Goal: Ask a question

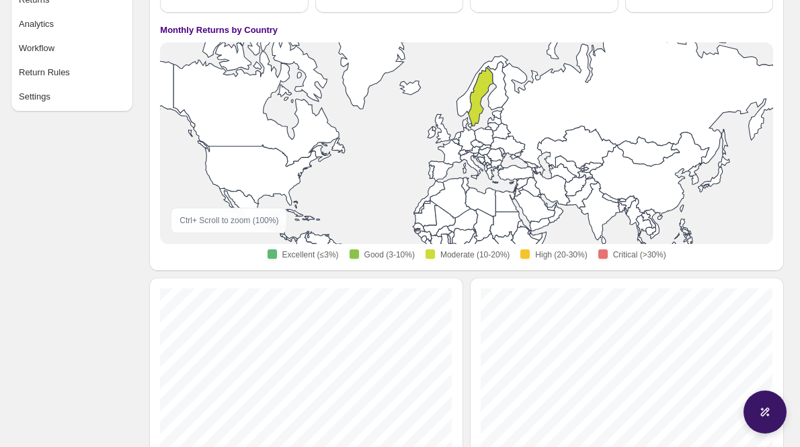
scroll to position [141, 0]
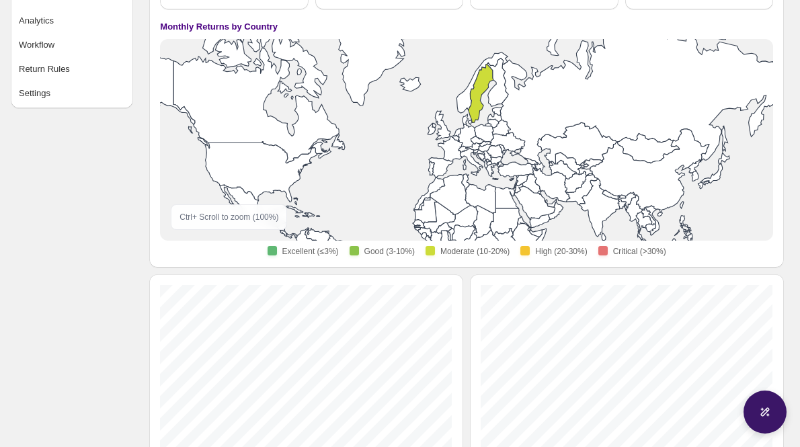
click at [760, 413] on icon at bounding box center [764, 411] width 13 height 13
select select "********"
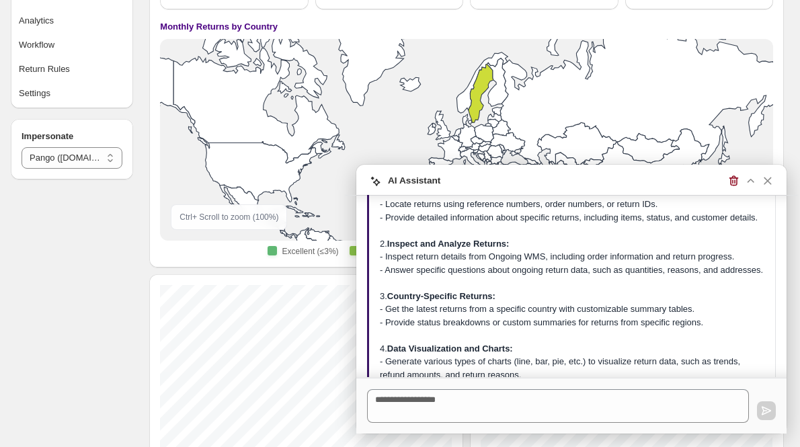
scroll to position [0, 0]
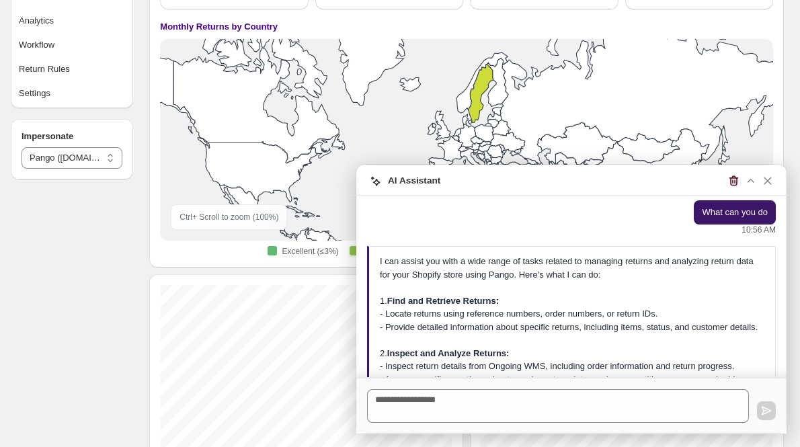
click at [729, 177] on icon "button" at bounding box center [734, 181] width 14 height 14
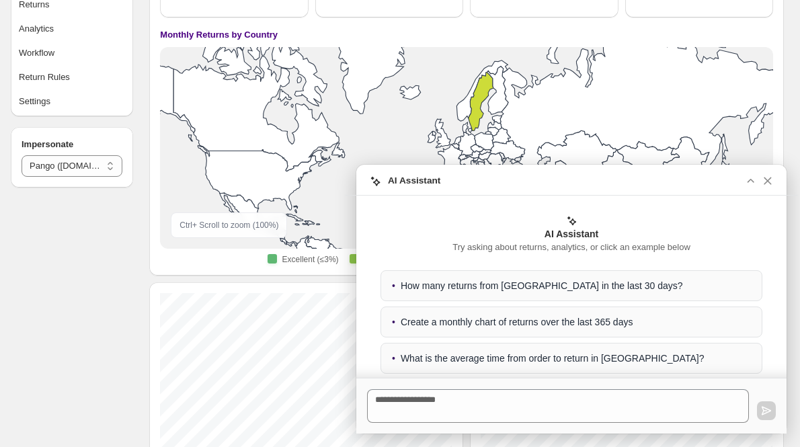
scroll to position [132, 0]
click at [752, 177] on icon "button" at bounding box center [751, 181] width 14 height 14
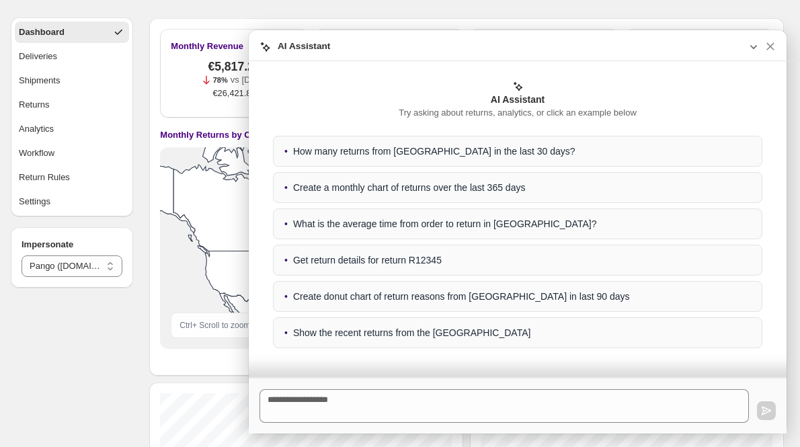
scroll to position [32, 0]
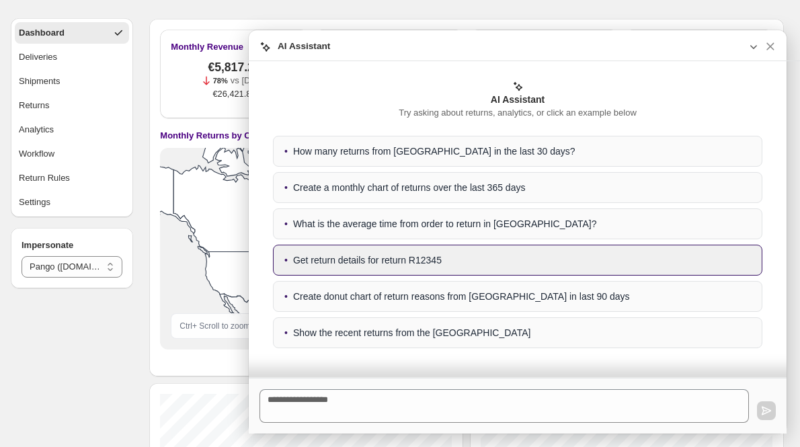
click at [378, 264] on div "• Get return details for return R12345" at bounding box center [517, 260] width 489 height 31
type textarea "**********"
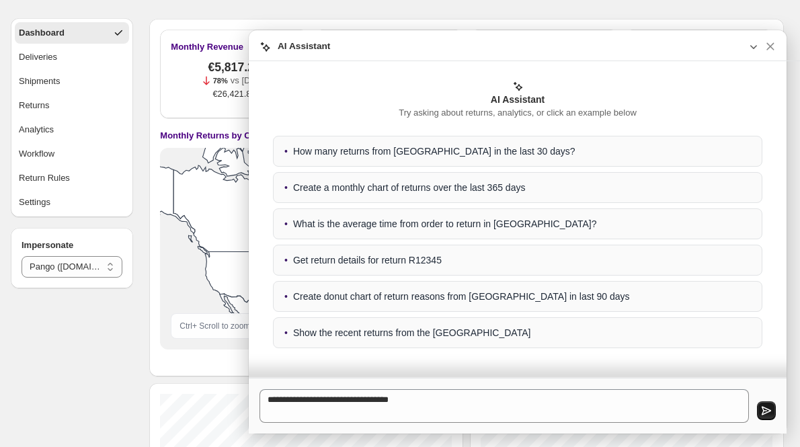
click at [760, 406] on icon "button" at bounding box center [766, 410] width 13 height 13
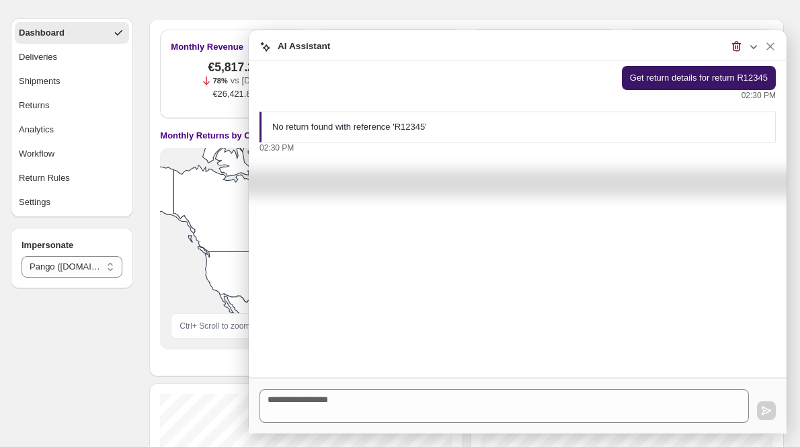
scroll to position [0, 0]
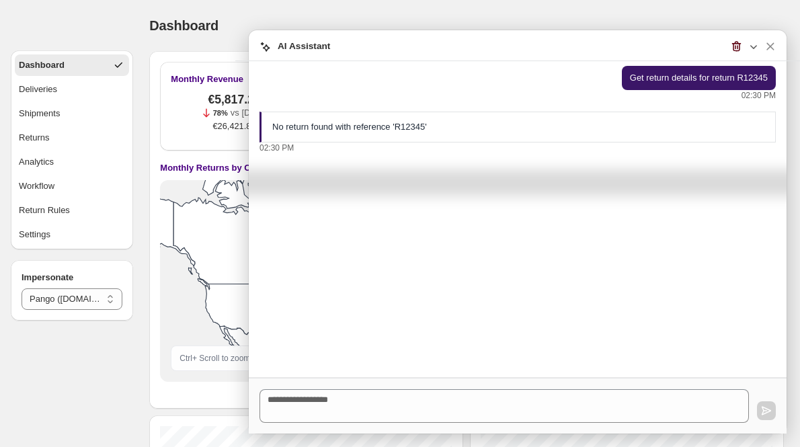
click at [737, 44] on icon "button" at bounding box center [736, 47] width 14 height 14
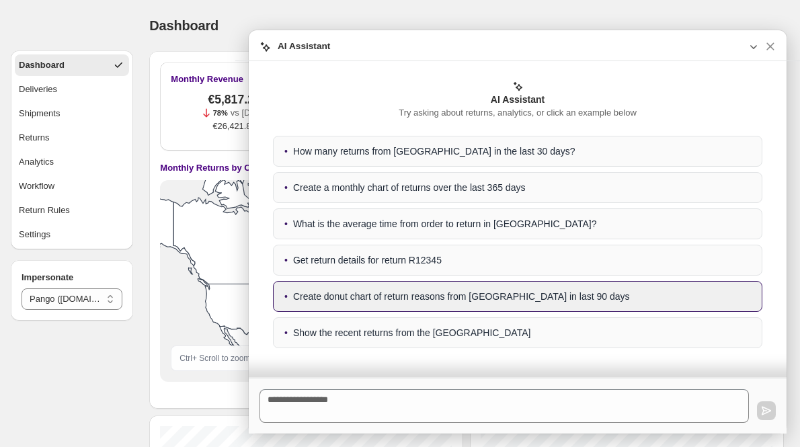
click at [482, 300] on div "• Create donut chart of return reasons from [GEOGRAPHIC_DATA] in last 90 days" at bounding box center [517, 296] width 489 height 31
type textarea "**********"
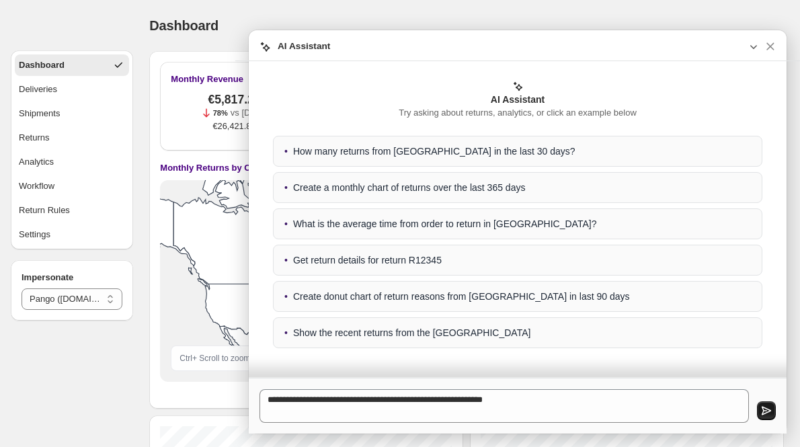
click at [768, 415] on icon "button" at bounding box center [766, 410] width 13 height 13
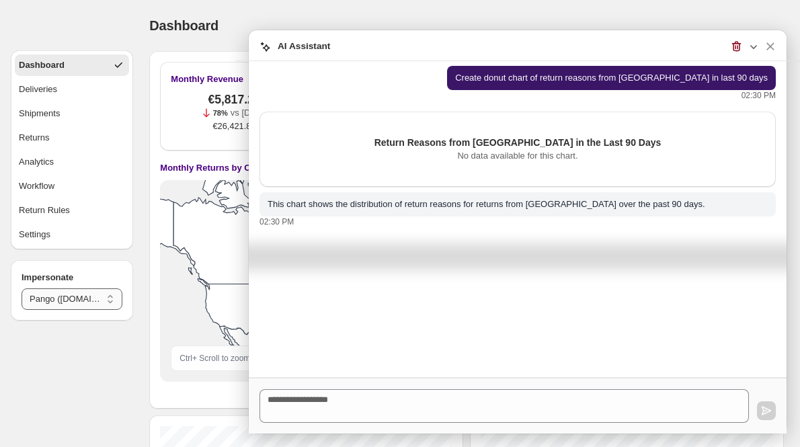
click at [52, 303] on select "**********" at bounding box center [72, 299] width 101 height 22
click at [22, 288] on select "**********" at bounding box center [72, 299] width 101 height 22
select select "********"
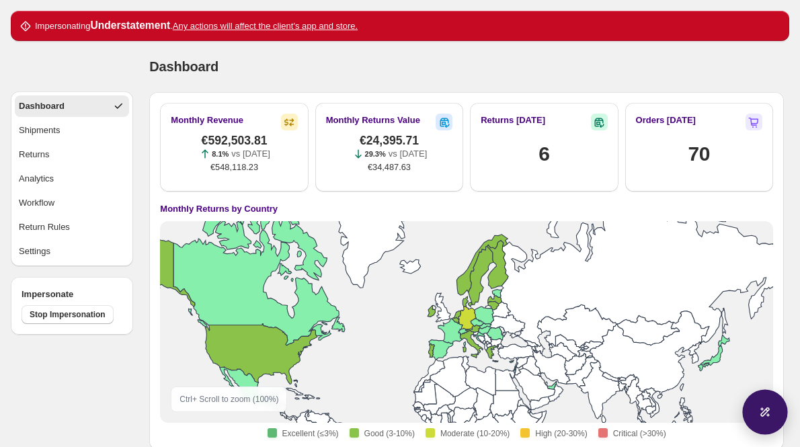
click at [777, 403] on div at bounding box center [764, 411] width 45 height 45
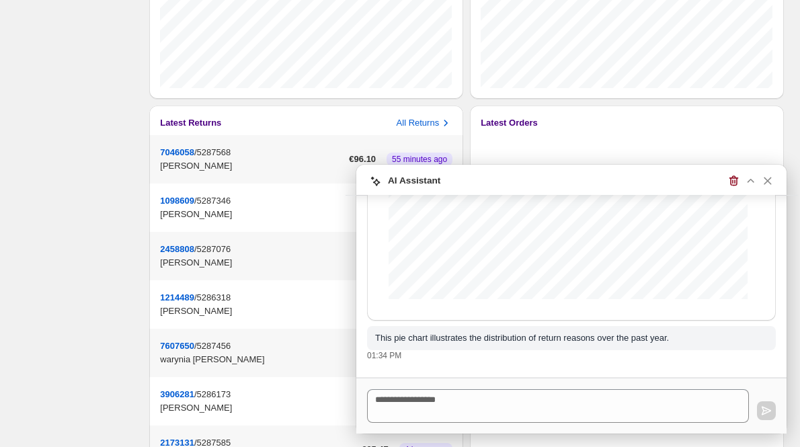
scroll to position [660, 0]
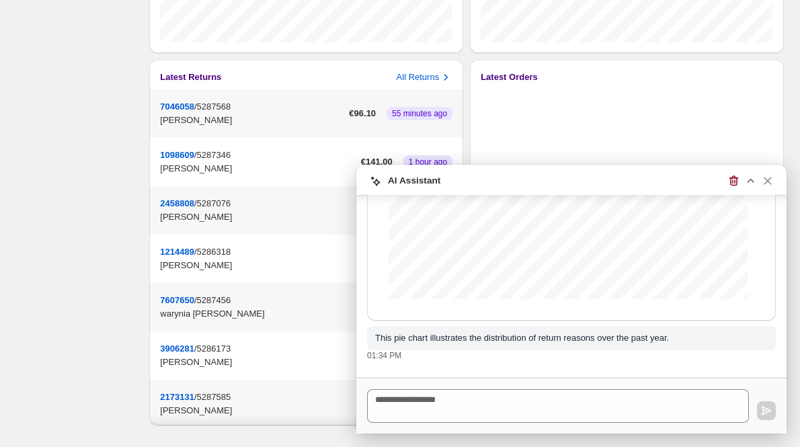
click at [750, 180] on icon "button" at bounding box center [751, 181] width 7 height 4
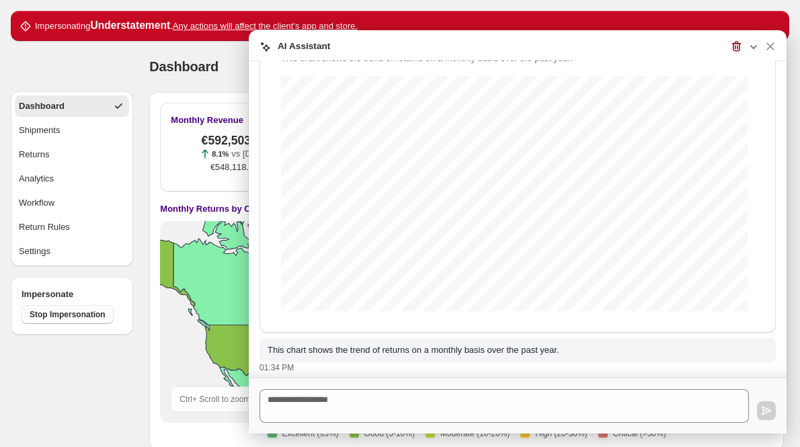
scroll to position [0, 0]
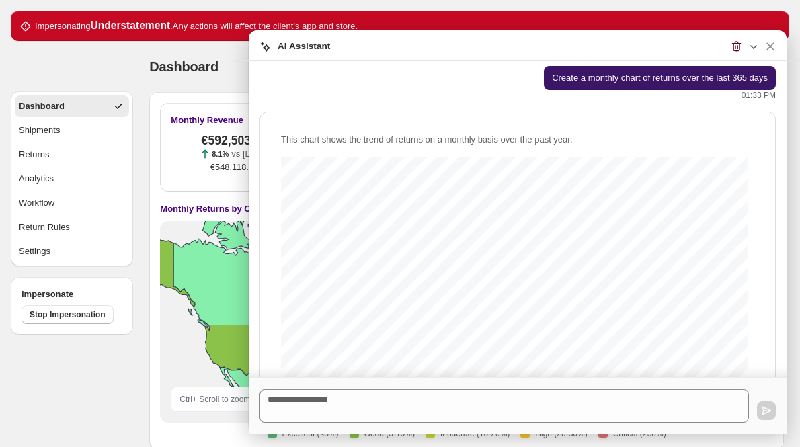
click at [733, 46] on icon "button" at bounding box center [736, 46] width 9 height 10
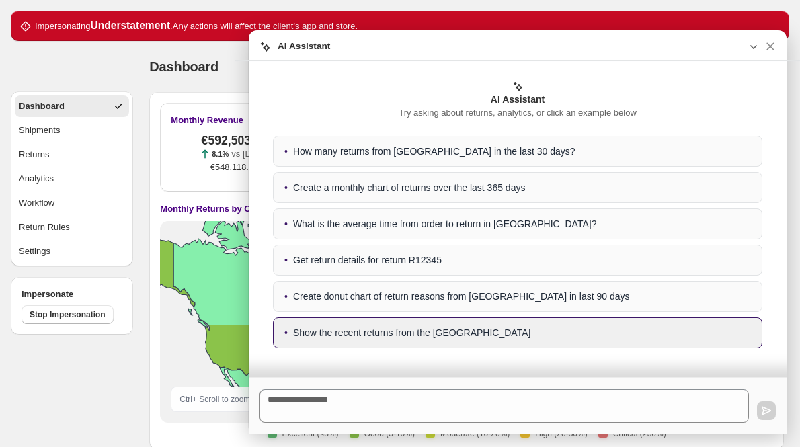
click at [413, 337] on div "• Show the recent returns from the USA" at bounding box center [517, 332] width 489 height 31
type textarea "**********"
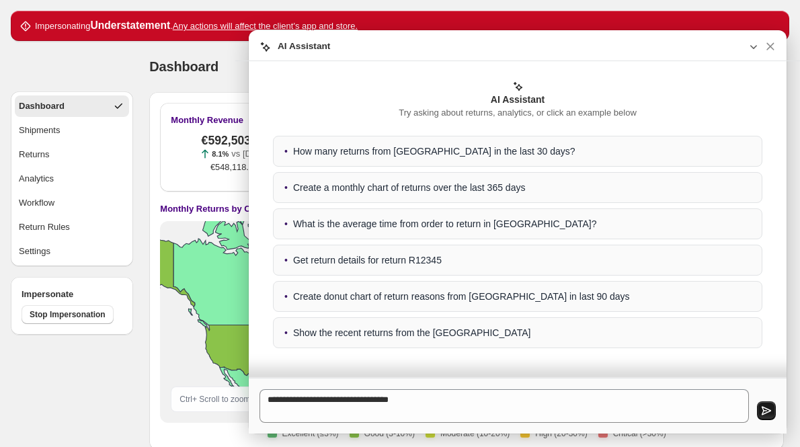
click at [770, 410] on icon "button" at bounding box center [766, 410] width 13 height 13
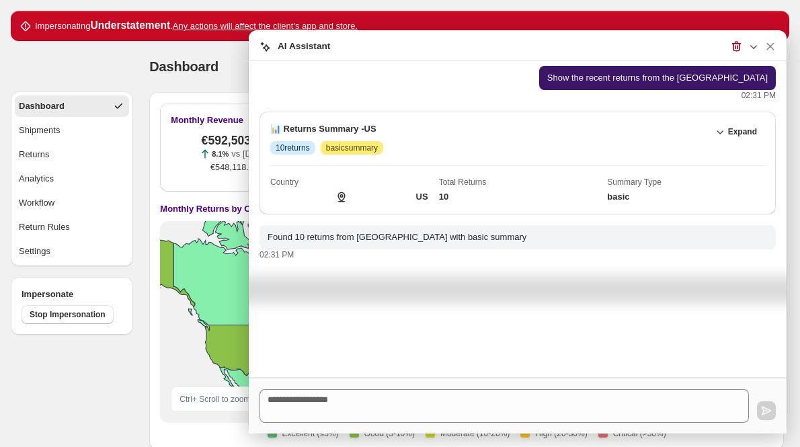
click at [282, 148] on span "10 returns" at bounding box center [293, 148] width 34 height 11
click at [735, 130] on span "Expand" at bounding box center [742, 131] width 29 height 11
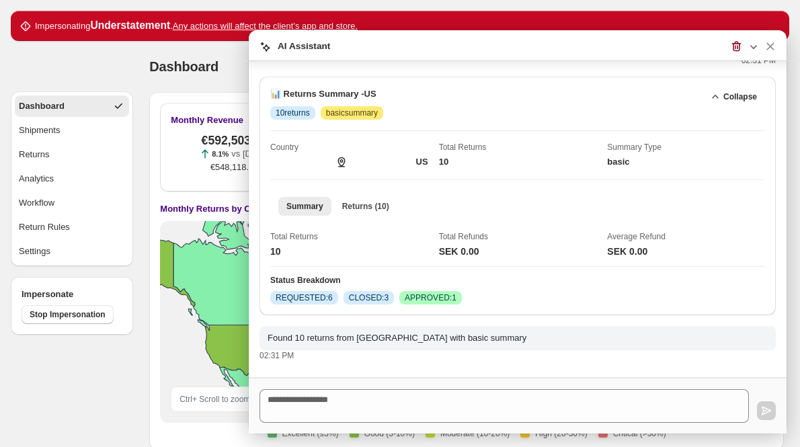
scroll to position [34, 0]
click at [360, 206] on span "Returns (10)" at bounding box center [365, 207] width 47 height 11
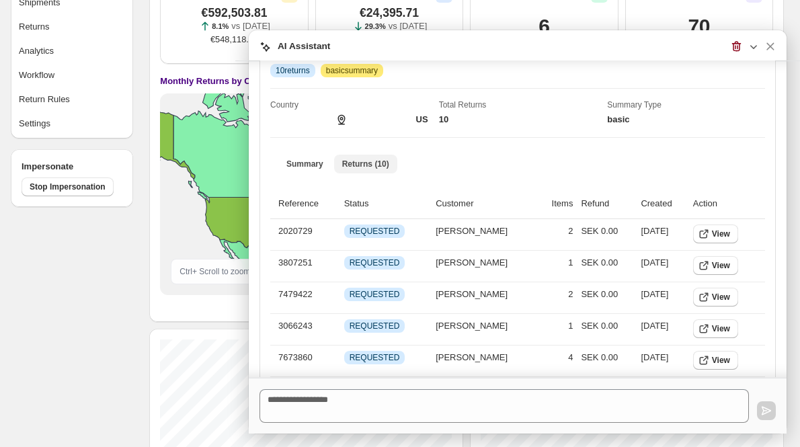
scroll to position [0, 0]
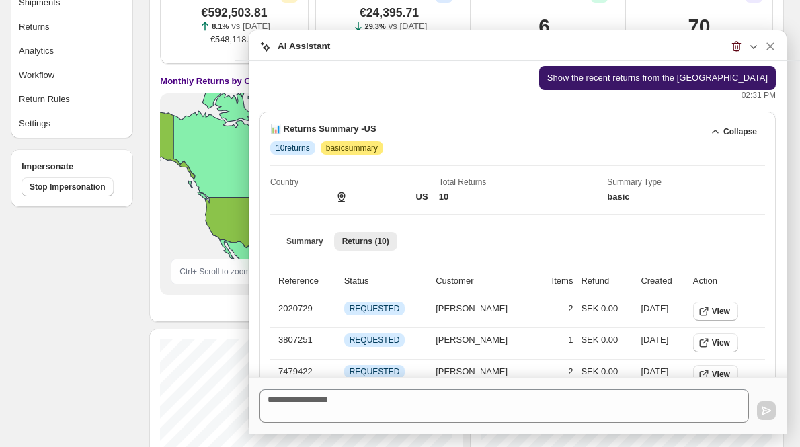
click at [736, 47] on icon "button" at bounding box center [736, 47] width 14 height 14
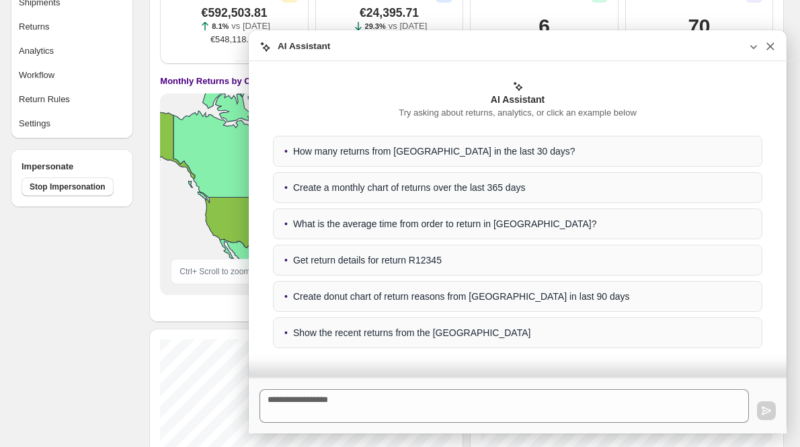
click at [776, 48] on icon "button" at bounding box center [770, 47] width 14 height 14
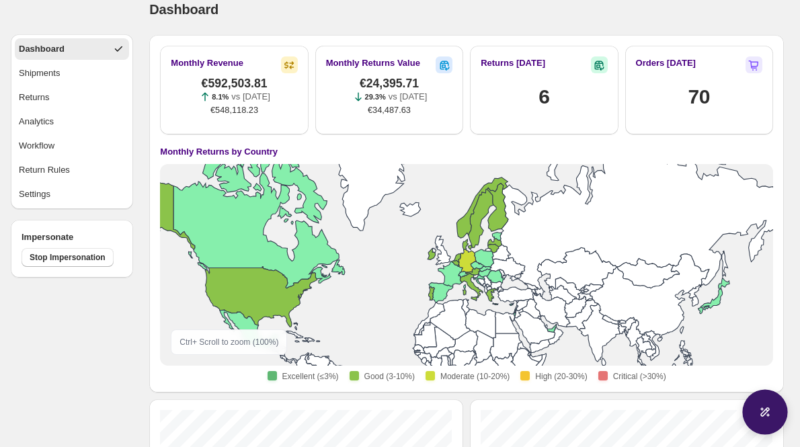
scroll to position [46, 0]
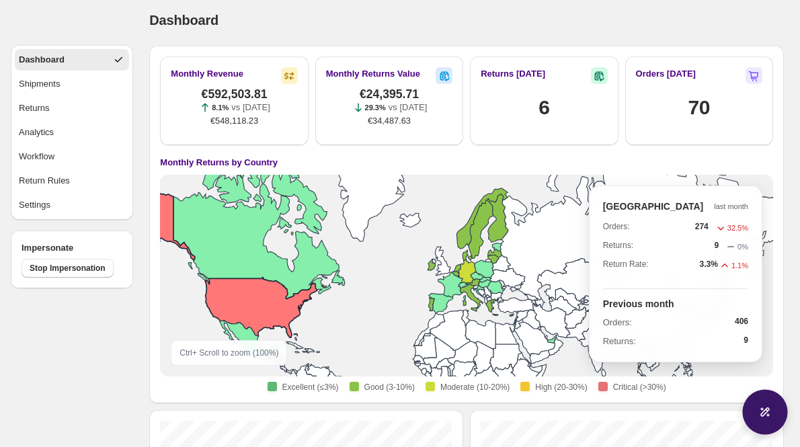
click at [250, 307] on icon at bounding box center [467, 268] width 699 height 163
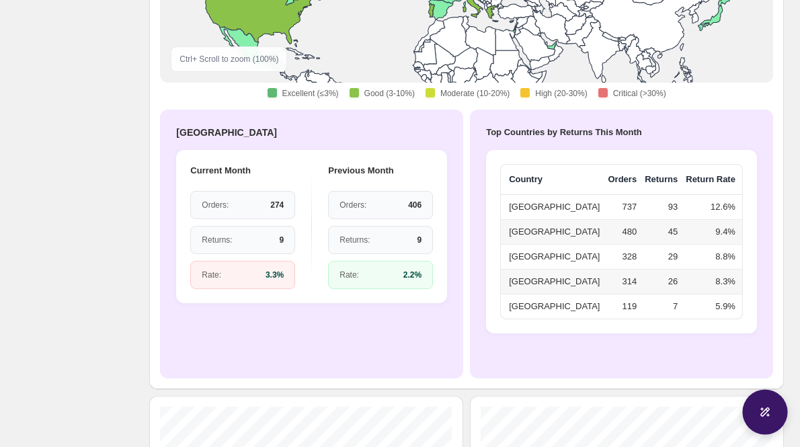
scroll to position [341, 0]
